Goal: Find specific page/section: Find specific page/section

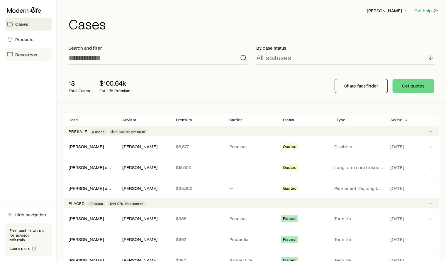
click at [28, 55] on span "Resources" at bounding box center [26, 55] width 22 height 6
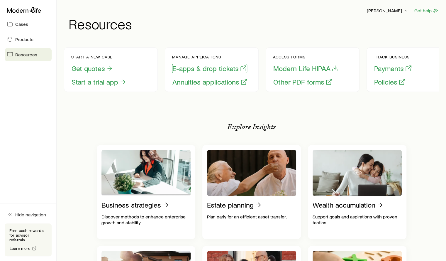
click at [194, 68] on button "E-apps & drop tickets" at bounding box center [209, 68] width 75 height 9
click at [205, 71] on button "E-apps & drop tickets" at bounding box center [209, 68] width 75 height 9
click at [17, 24] on span "Cases" at bounding box center [21, 24] width 13 height 6
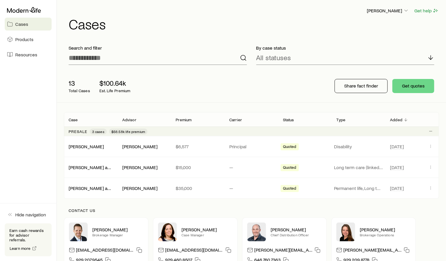
click at [411, 129] on div "Presale 3 cases $56.58k life premium" at bounding box center [251, 130] width 375 height 9
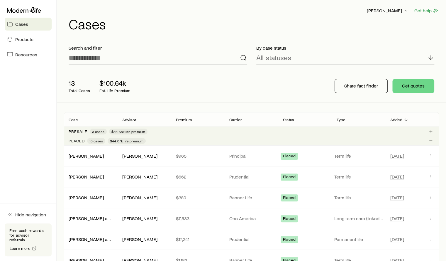
scroll to position [3, 0]
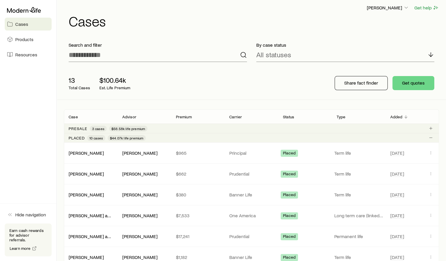
click at [76, 129] on p "Presale" at bounding box center [78, 128] width 19 height 5
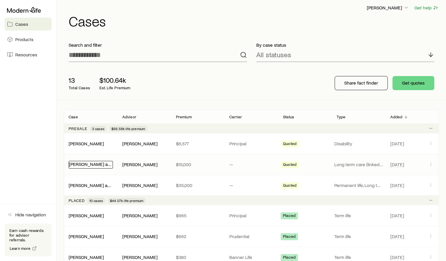
click at [84, 164] on link "[PERSON_NAME] and [PERSON_NAME]" at bounding box center [109, 164] width 80 height 6
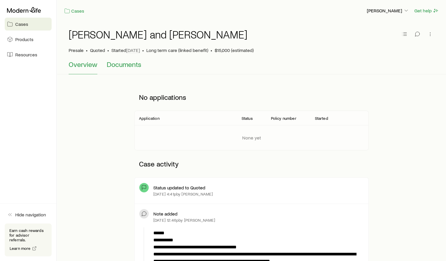
click at [120, 69] on button "Documents" at bounding box center [124, 67] width 35 height 14
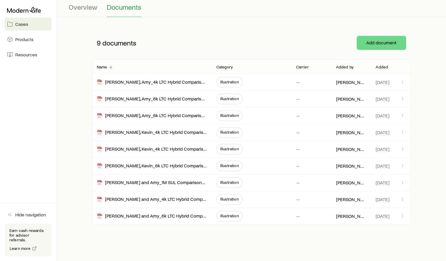
scroll to position [58, 0]
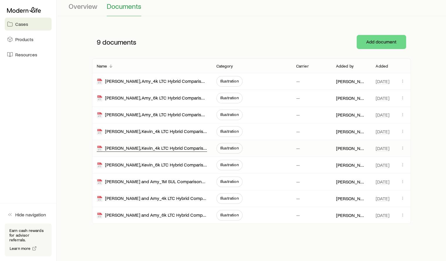
click at [180, 150] on div "[PERSON_NAME], Kevin_4k LTC Hybrid Comparison_Max Pay_9" at bounding box center [152, 148] width 110 height 7
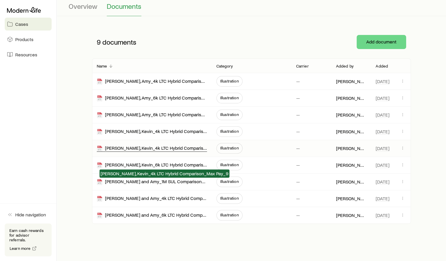
scroll to position [0, 0]
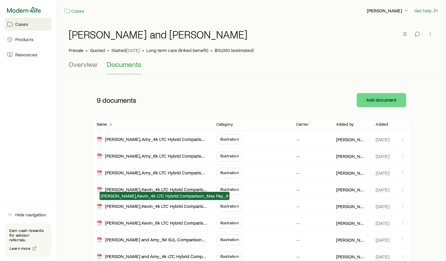
click at [26, 9] on icon at bounding box center [24, 10] width 34 height 6
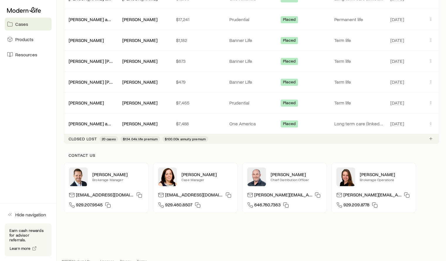
scroll to position [291, 0]
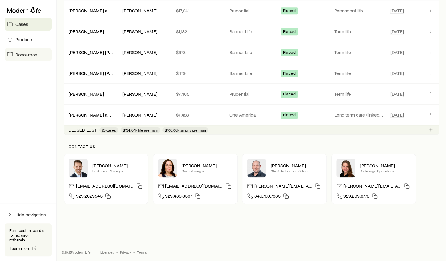
click at [32, 56] on span "Resources" at bounding box center [26, 55] width 22 height 6
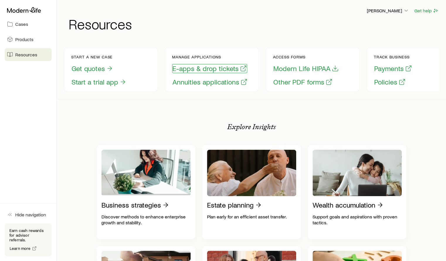
click at [209, 70] on button "E-apps & drop tickets" at bounding box center [209, 68] width 75 height 9
